Goal: Entertainment & Leisure: Consume media (video, audio)

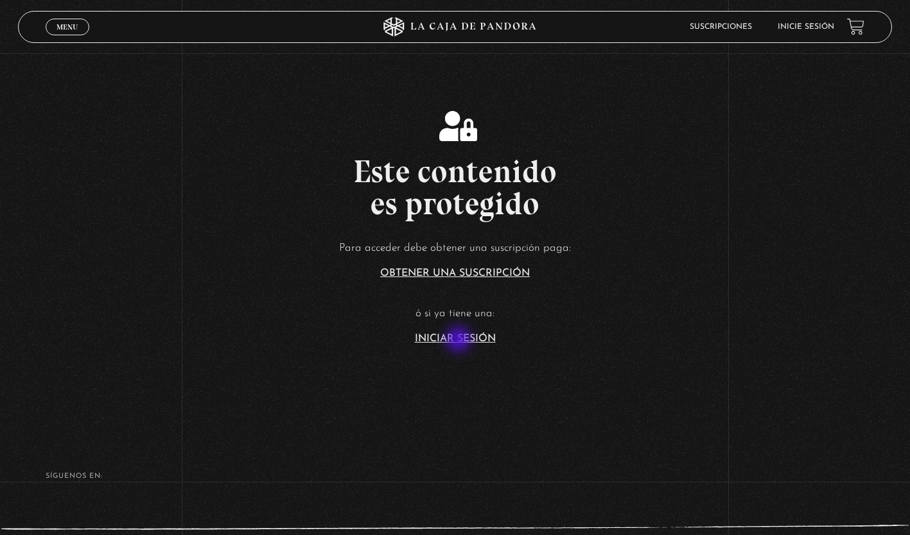
click at [460, 341] on link "Iniciar Sesión" at bounding box center [455, 339] width 81 height 10
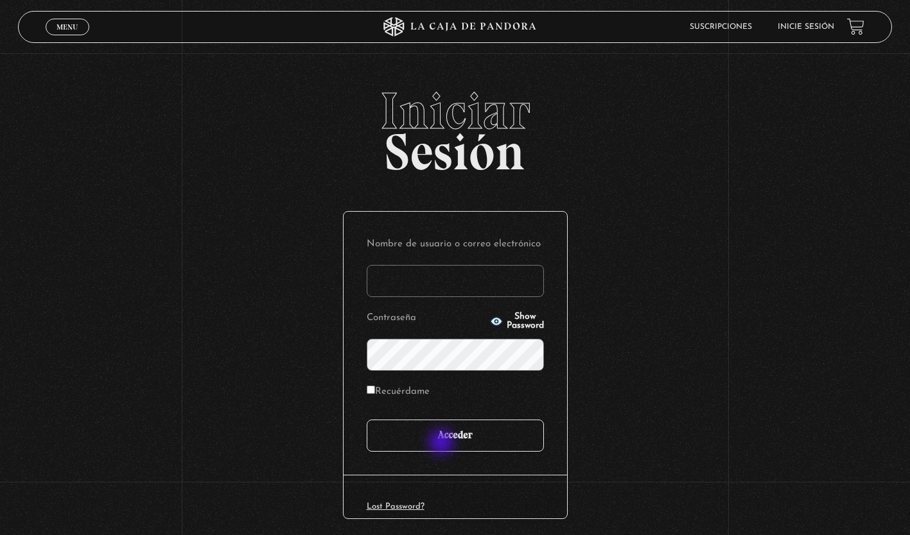
type input "[EMAIL_ADDRESS][DOMAIN_NAME]"
click at [442, 444] on input "Acceder" at bounding box center [455, 436] width 177 height 32
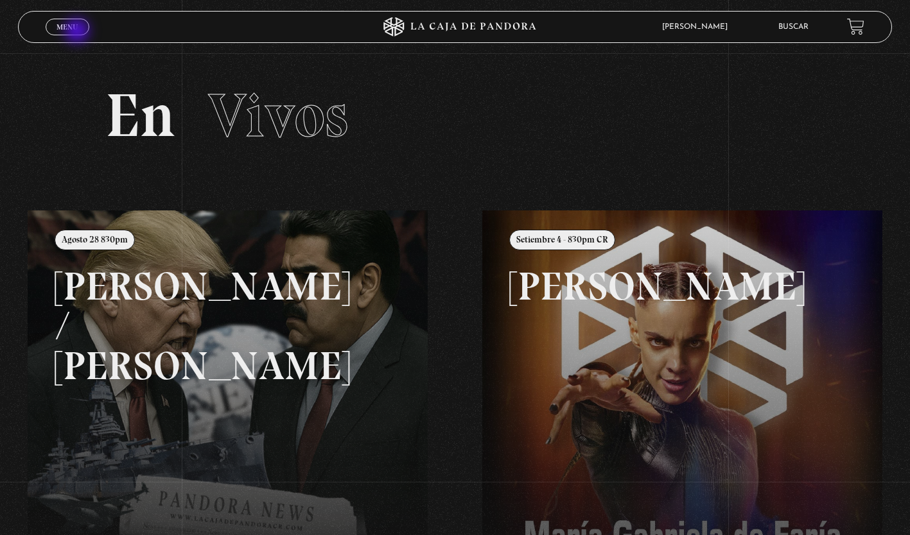
click at [78, 32] on link "Menu Cerrar" at bounding box center [68, 27] width 44 height 17
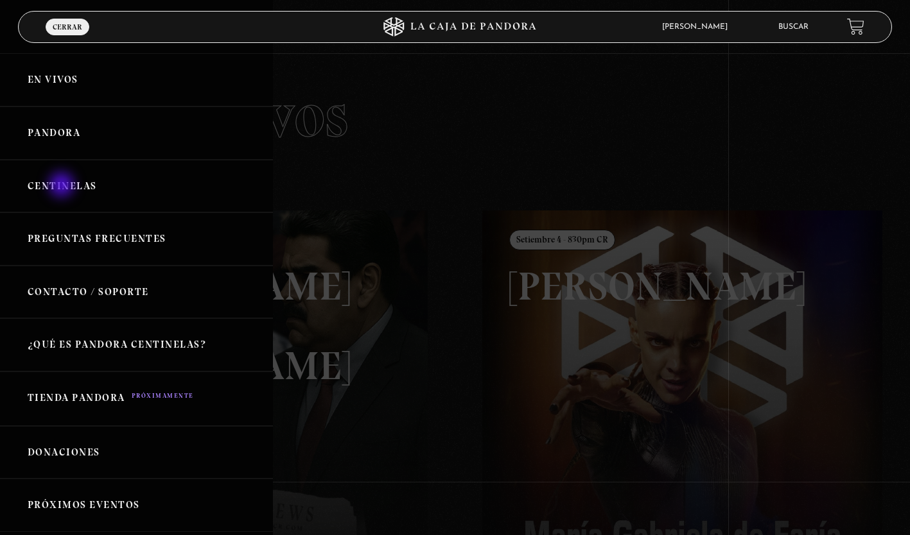
click at [63, 186] on link "Centinelas" at bounding box center [136, 186] width 273 height 53
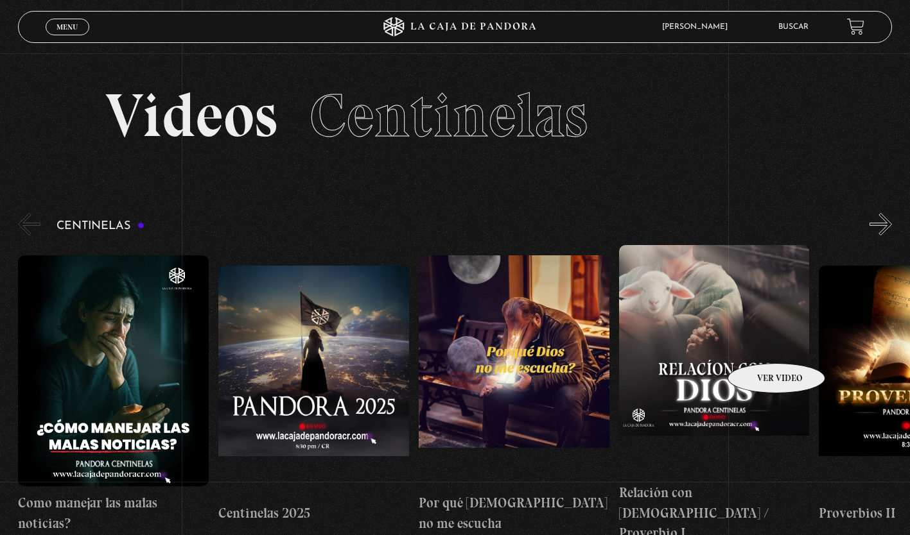
click at [759, 344] on figure at bounding box center [714, 360] width 191 height 231
